Goal: Information Seeking & Learning: Learn about a topic

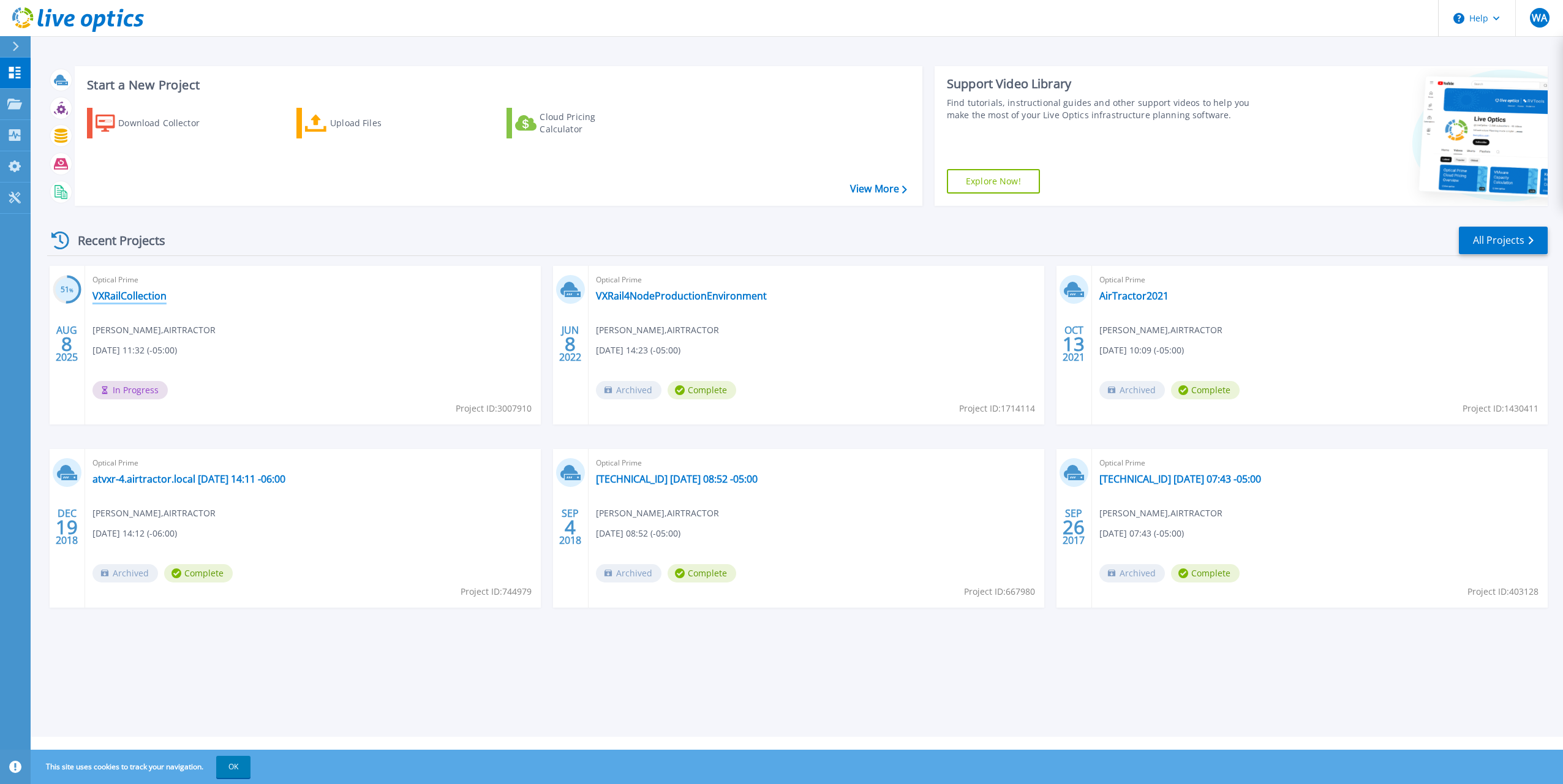
click at [140, 294] on link "VXRailCollection" at bounding box center [129, 295] width 74 height 12
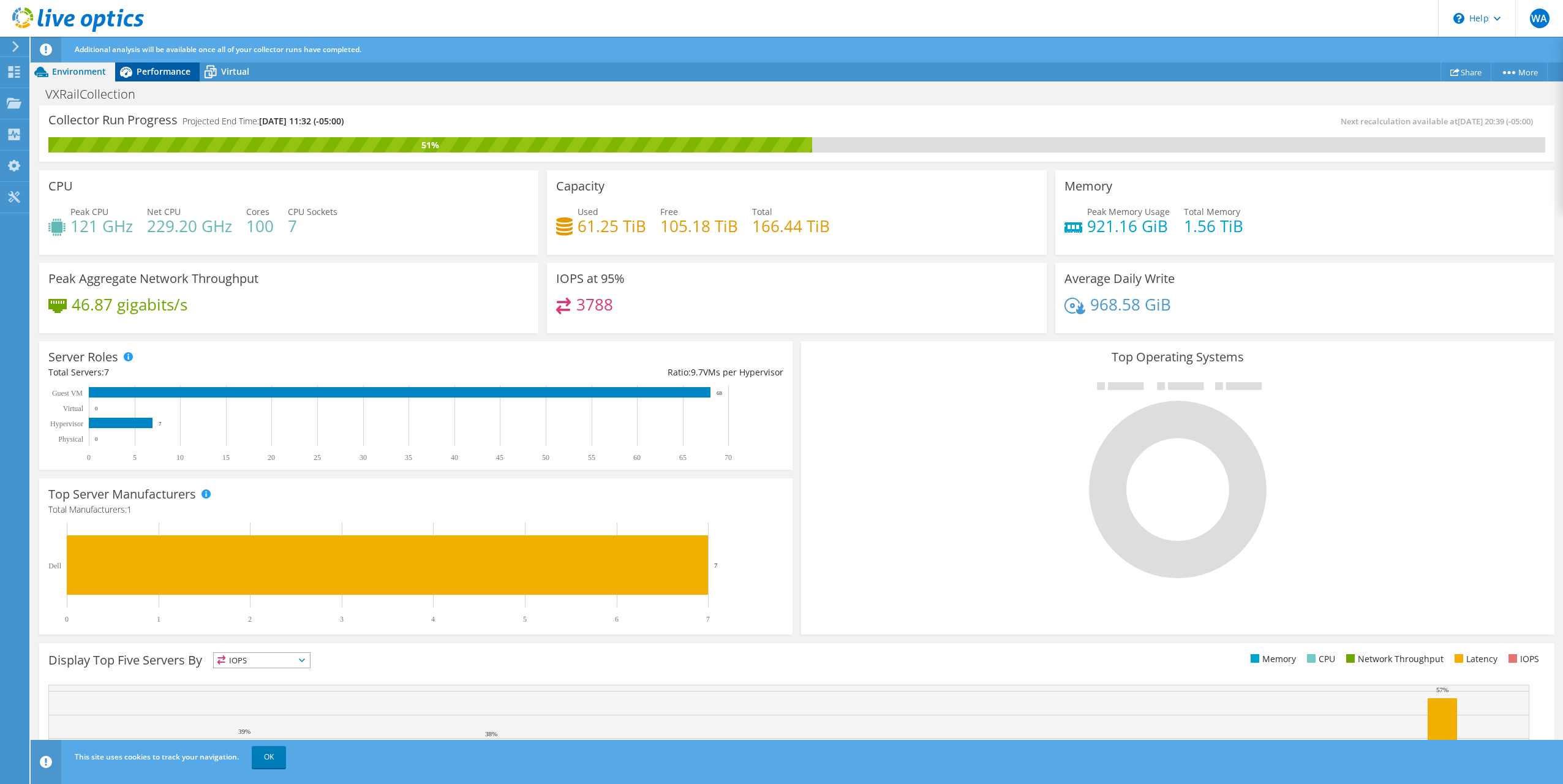
click at [147, 69] on span "Performance" at bounding box center [163, 72] width 54 height 12
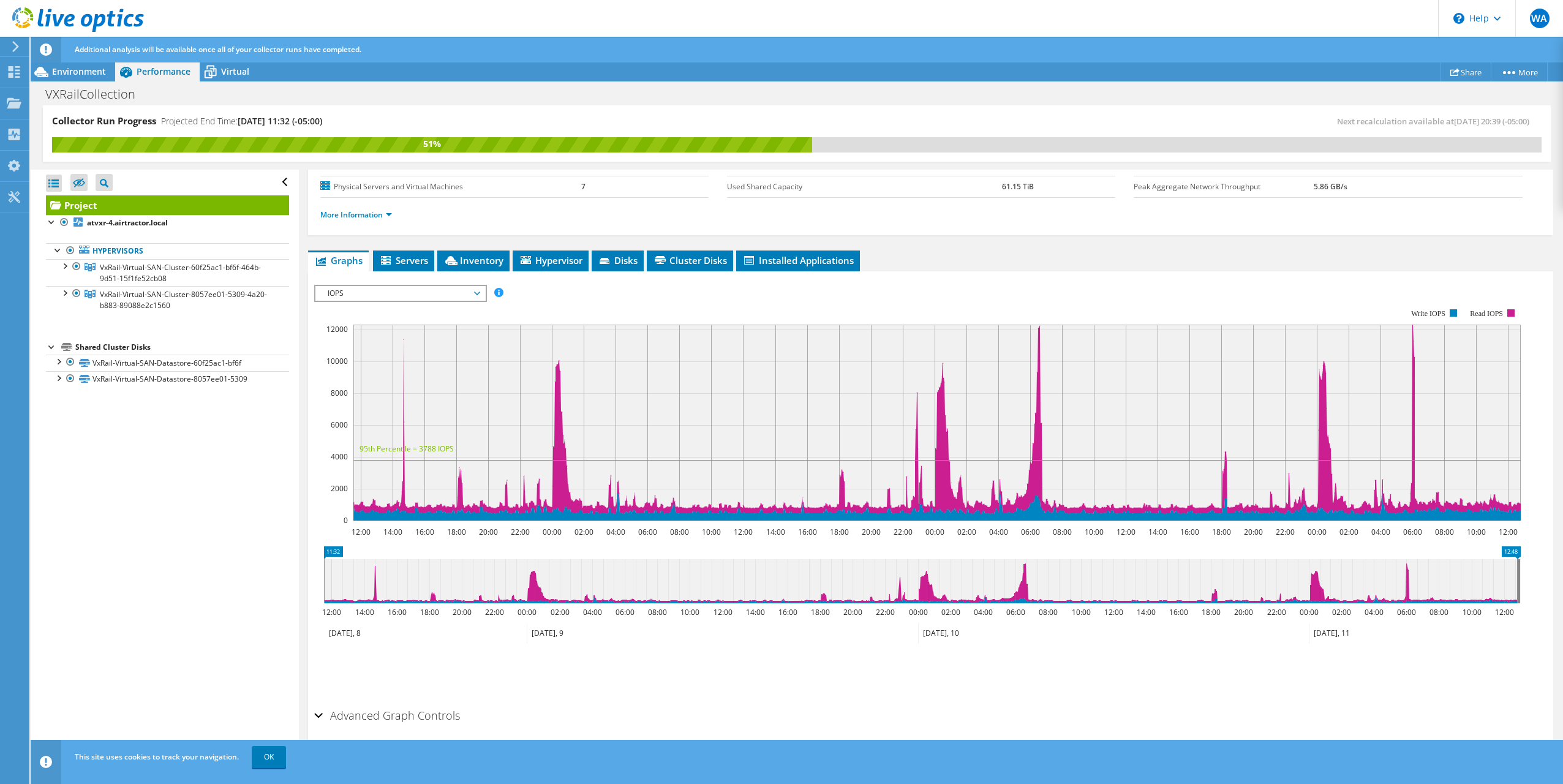
scroll to position [140, 0]
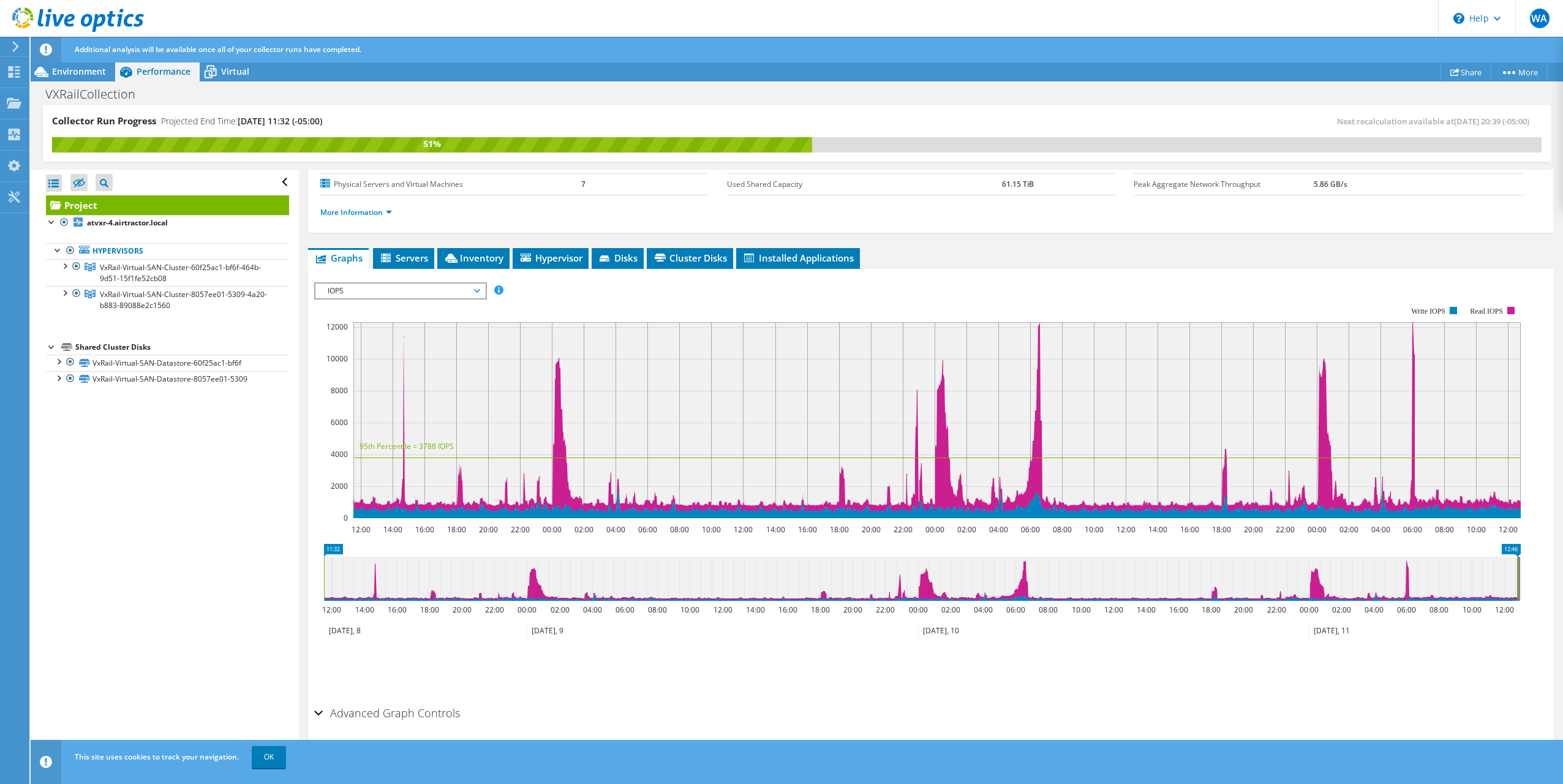
click at [318, 711] on div "Advanced Graph Controls" at bounding box center [930, 714] width 1233 height 27
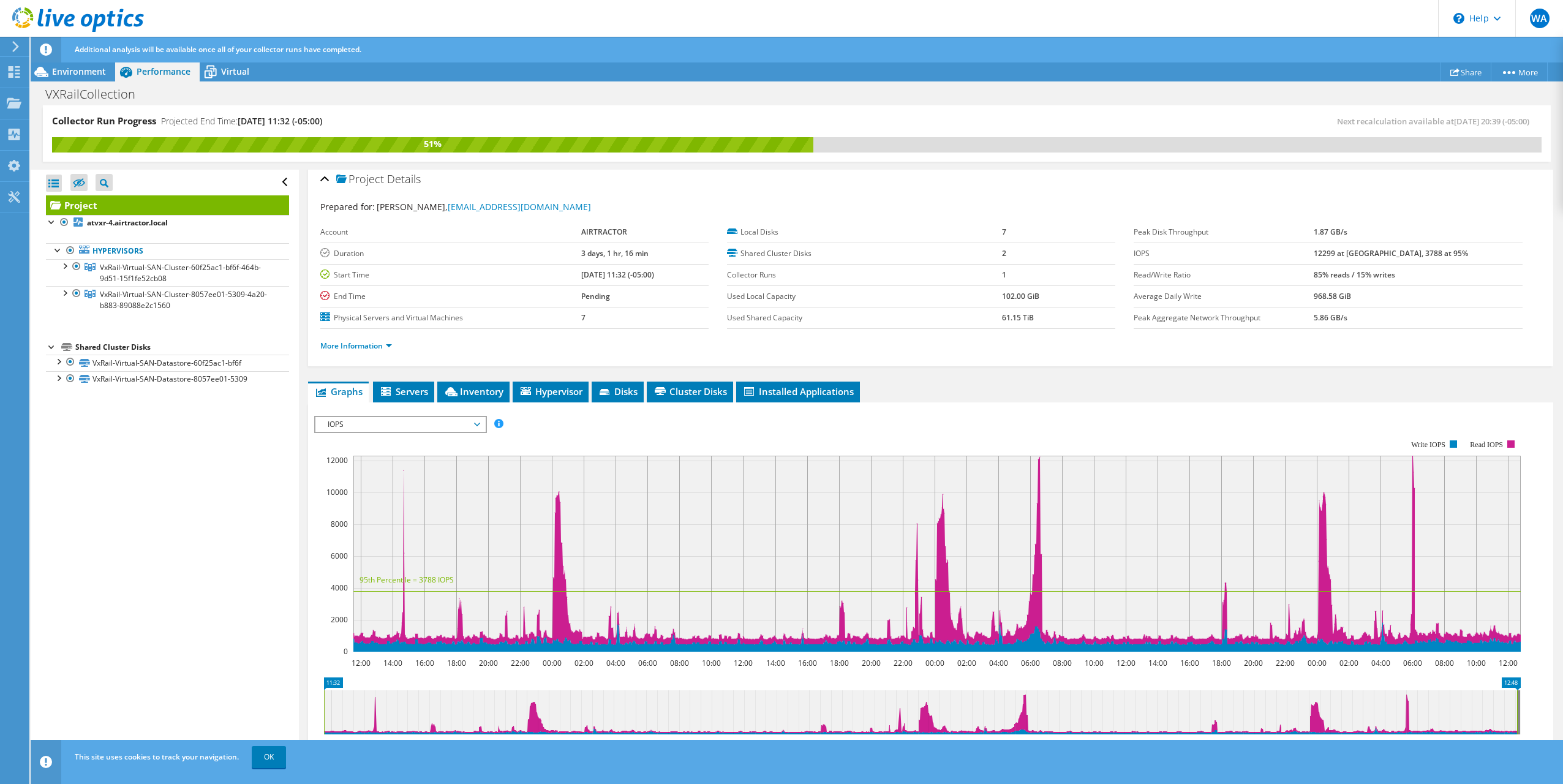
scroll to position [0, 0]
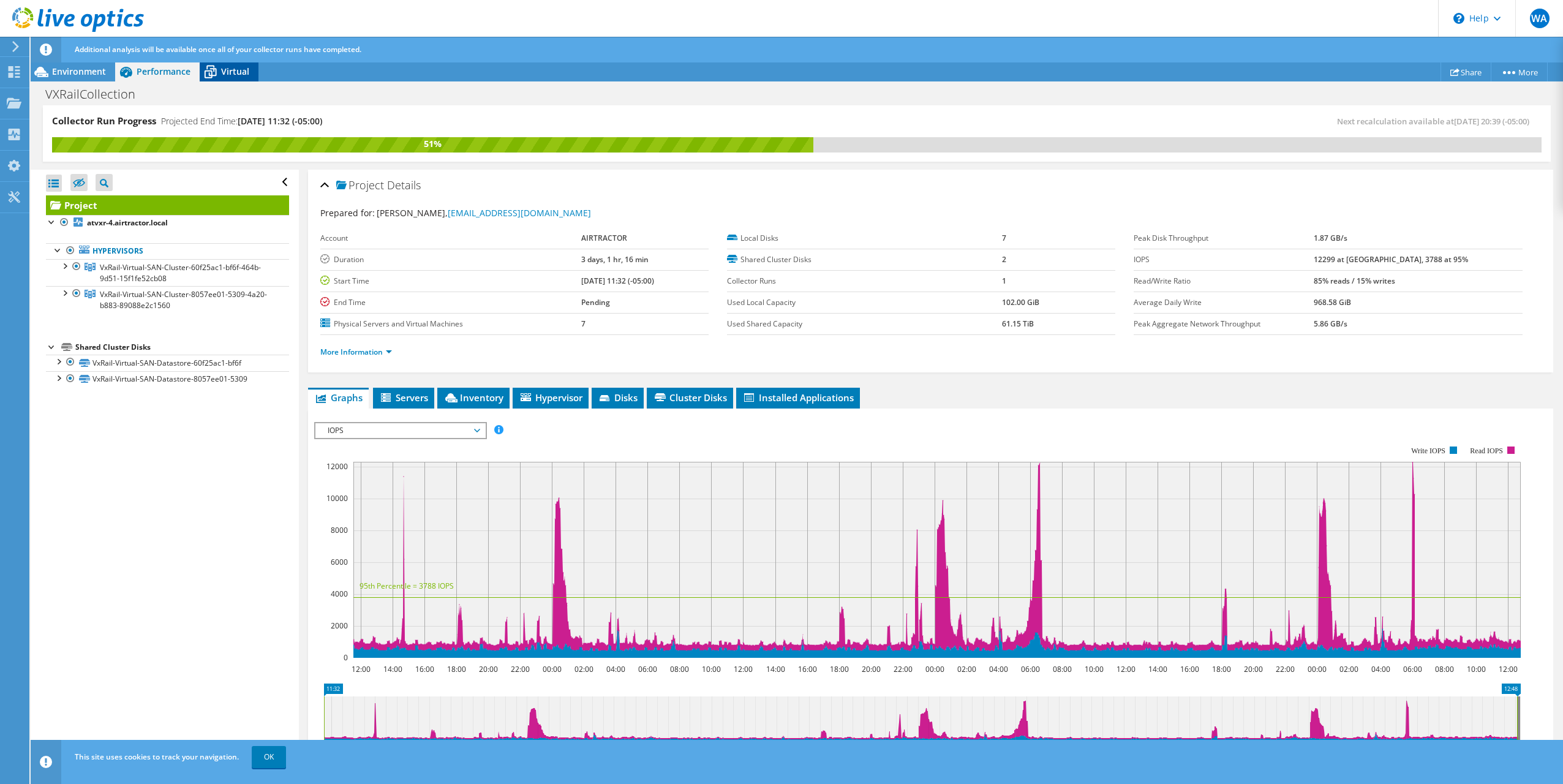
click at [223, 70] on span "Virtual" at bounding box center [235, 72] width 28 height 12
